Goal: Information Seeking & Learning: Find specific fact

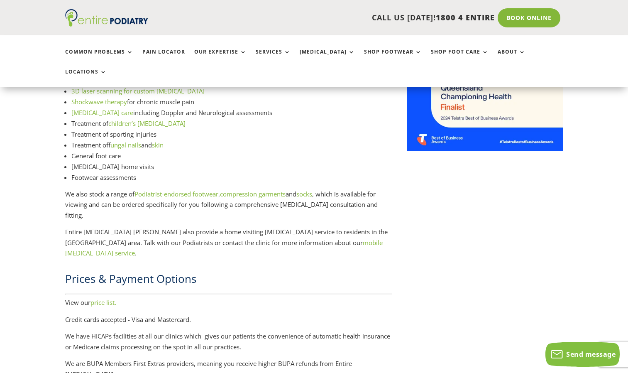
scroll to position [1132, 0]
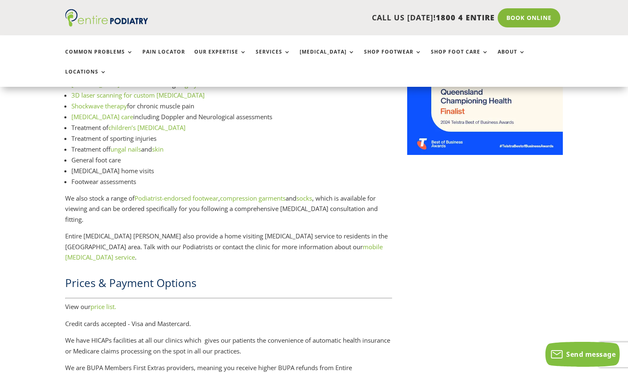
click at [109, 302] on link "price list." at bounding box center [104, 306] width 26 height 8
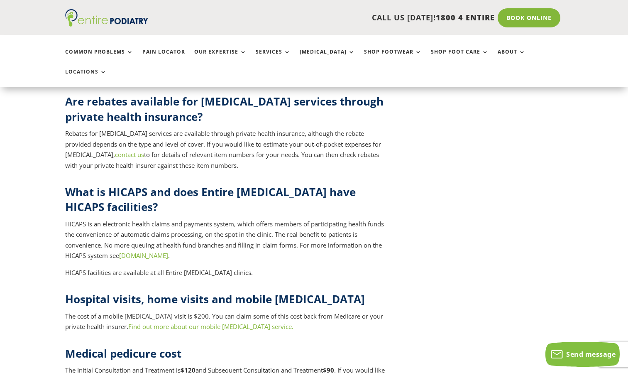
scroll to position [3248, 0]
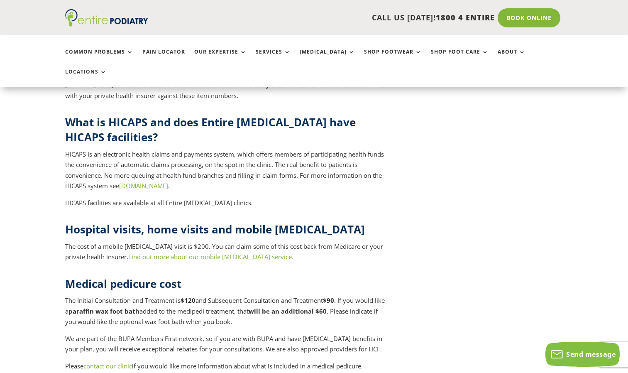
click at [218, 253] on link "Find out more about our mobile podiatry service." at bounding box center [210, 257] width 165 height 8
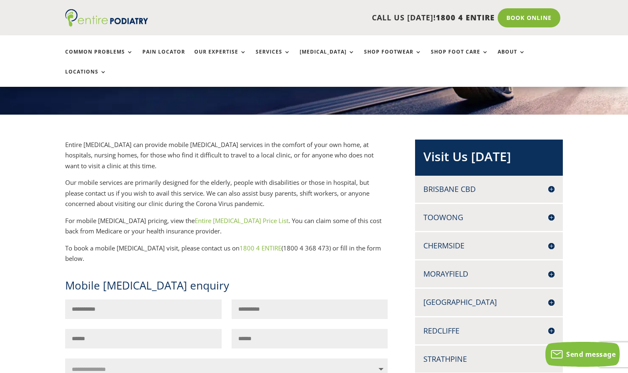
click at [216, 216] on link "Entire Podiatry Price List" at bounding box center [242, 220] width 94 height 8
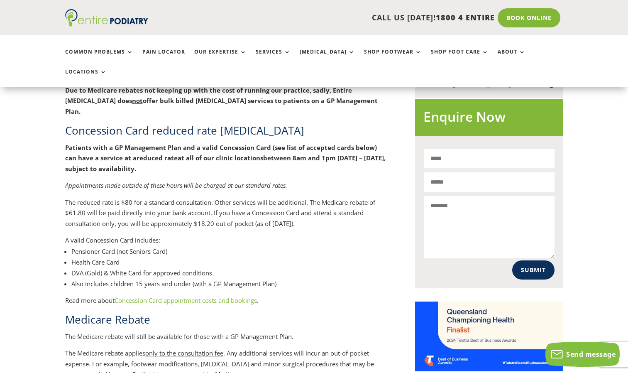
scroll to position [492, 0]
